Goal: Navigation & Orientation: Find specific page/section

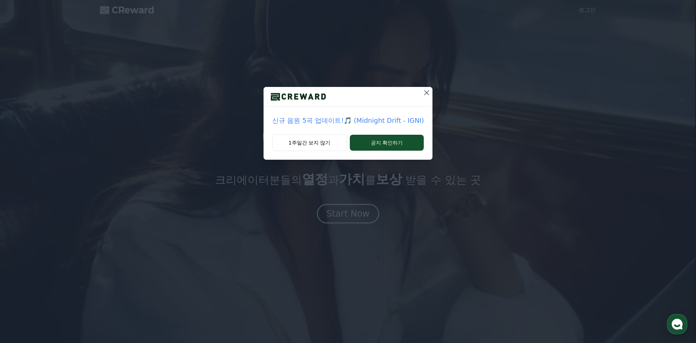
click at [424, 96] on icon at bounding box center [426, 92] width 9 height 9
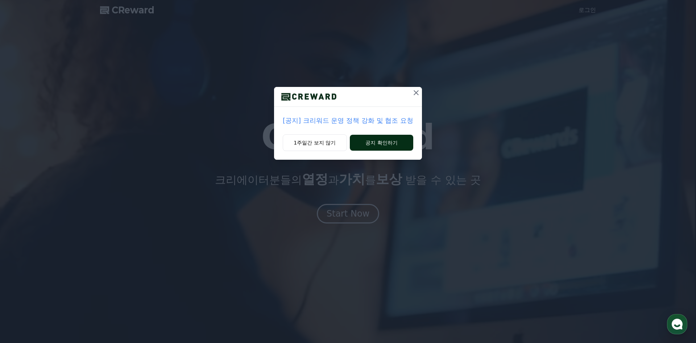
click at [374, 142] on button "공지 확인하기" at bounding box center [381, 143] width 63 height 16
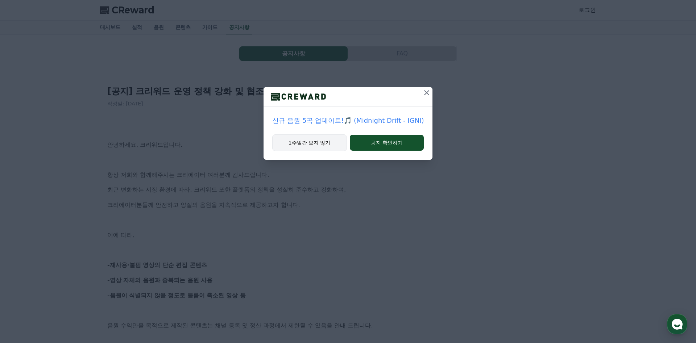
click at [334, 136] on button "1주일간 보지 않기" at bounding box center [309, 142] width 75 height 17
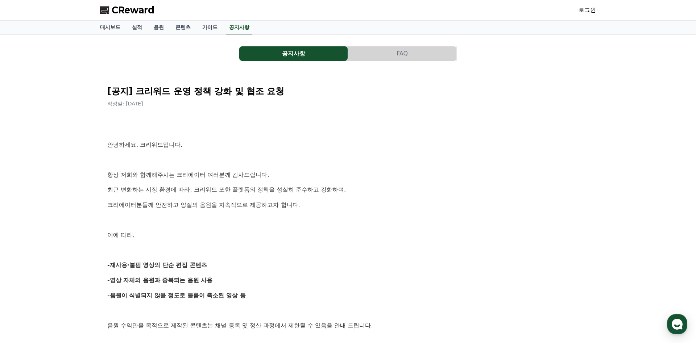
click at [601, 10] on div "CReward 로그인" at bounding box center [347, 10] width 507 height 20
click at [583, 14] on link "로그인" at bounding box center [586, 10] width 17 height 9
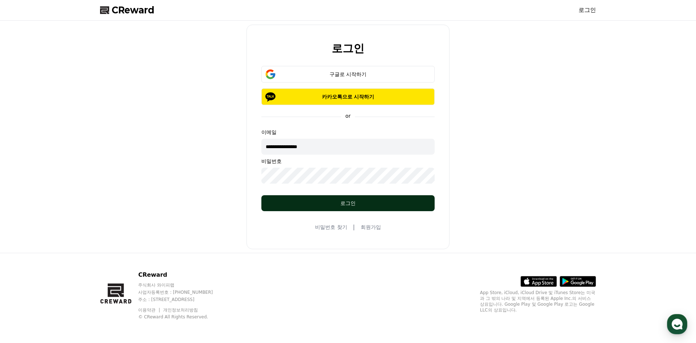
click at [391, 198] on button "로그인" at bounding box center [347, 203] width 173 height 16
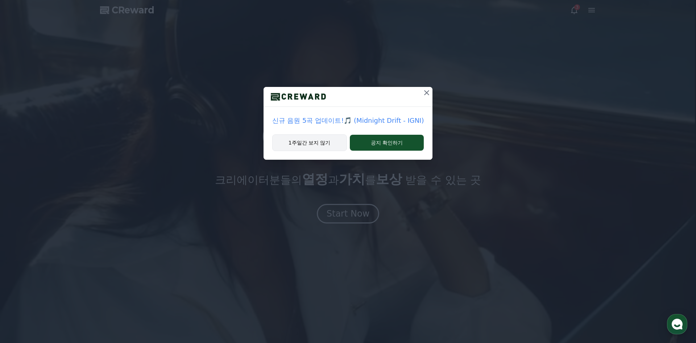
click at [316, 142] on button "1주일간 보지 않기" at bounding box center [309, 142] width 75 height 17
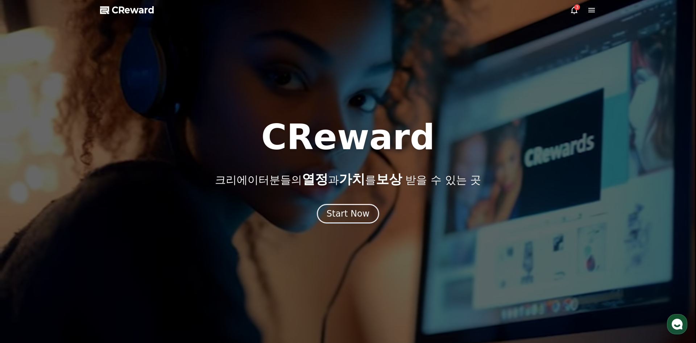
click at [580, 5] on div at bounding box center [348, 171] width 696 height 343
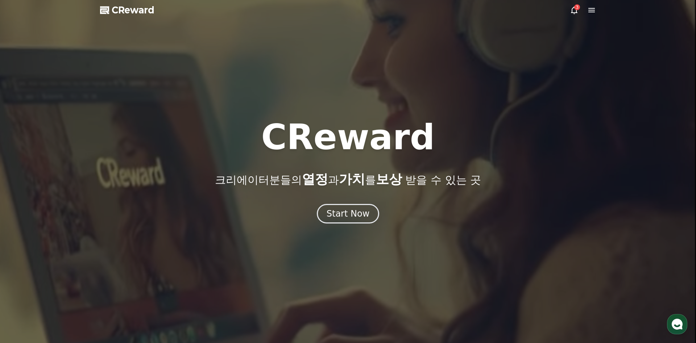
click at [575, 7] on div "3" at bounding box center [577, 7] width 6 height 6
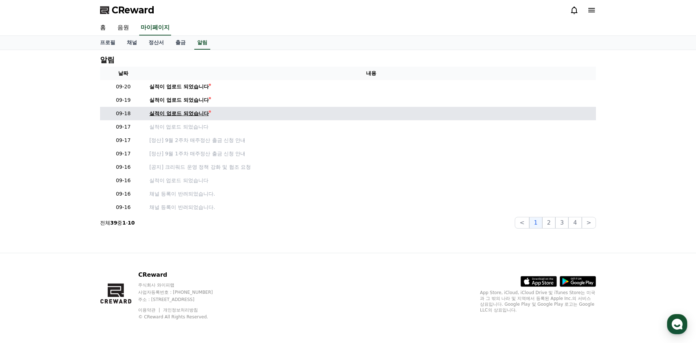
click at [194, 113] on div "실적이 업로드 되었습니다" at bounding box center [178, 114] width 59 height 8
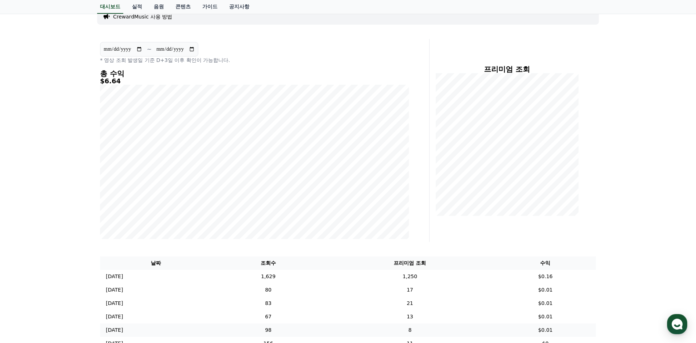
scroll to position [137, 0]
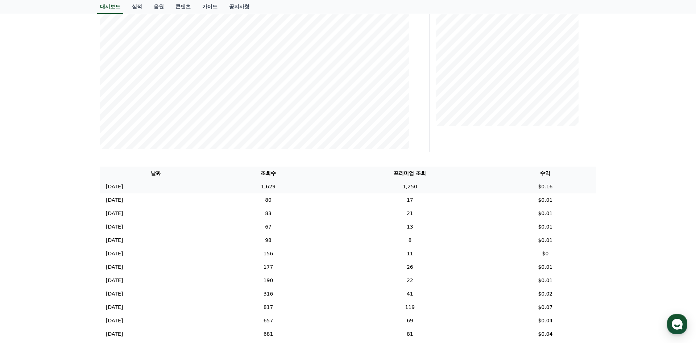
click at [387, 185] on td "1,250" at bounding box center [410, 186] width 170 height 13
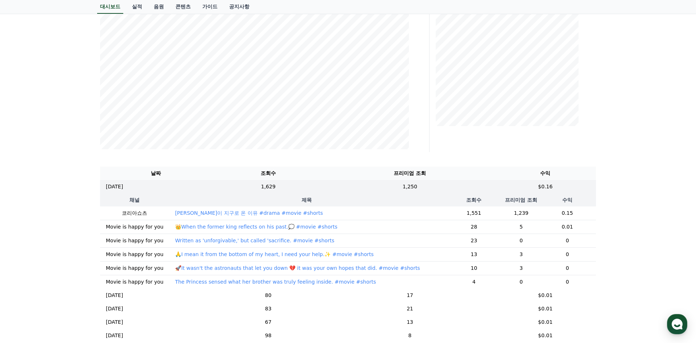
scroll to position [0, 0]
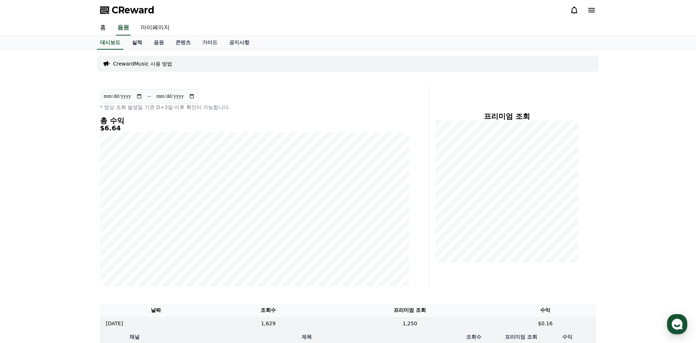
click at [138, 43] on link "실적" at bounding box center [137, 43] width 22 height 14
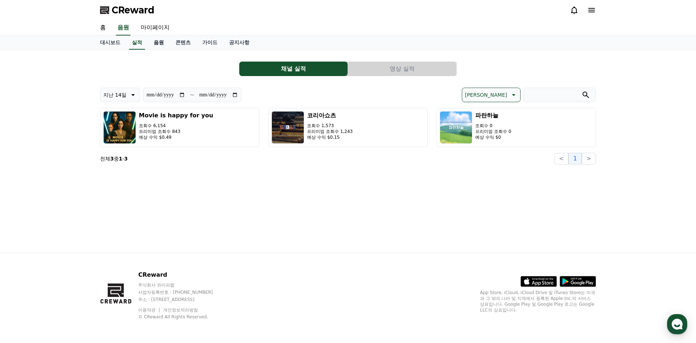
click at [161, 45] on link "음원" at bounding box center [159, 43] width 22 height 14
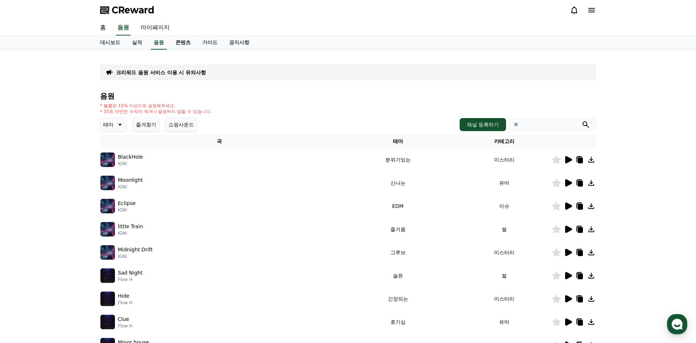
click at [176, 45] on link "콘텐츠" at bounding box center [183, 43] width 27 height 14
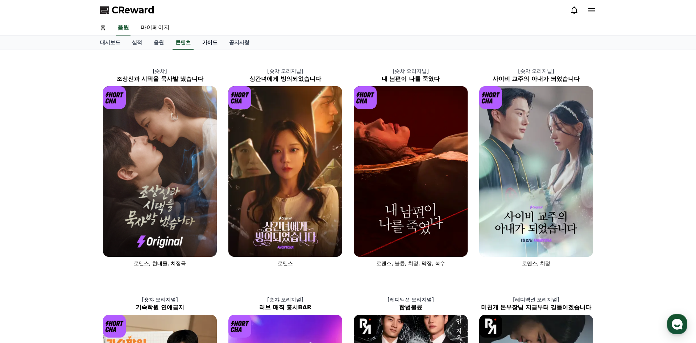
click at [210, 46] on link "가이드" at bounding box center [209, 43] width 27 height 14
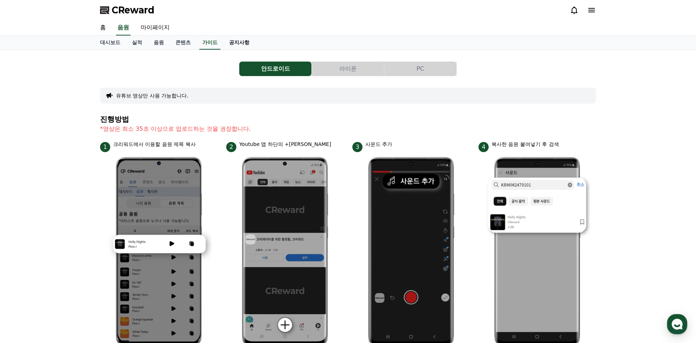
click at [240, 46] on link "공지사항" at bounding box center [239, 43] width 32 height 14
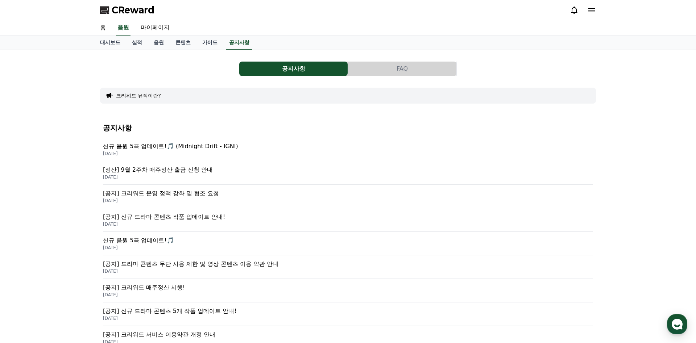
click at [190, 143] on p "신규 음원 5곡 업데이트!🎵 (Midnight Drift - IGNI)" at bounding box center [348, 146] width 490 height 9
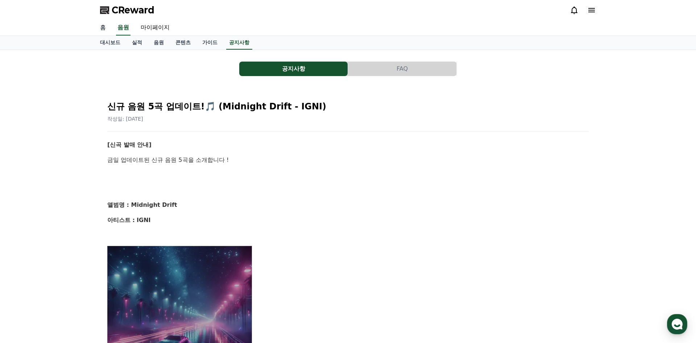
click at [105, 30] on link "홈" at bounding box center [102, 27] width 17 height 15
